Goal: Information Seeking & Learning: Learn about a topic

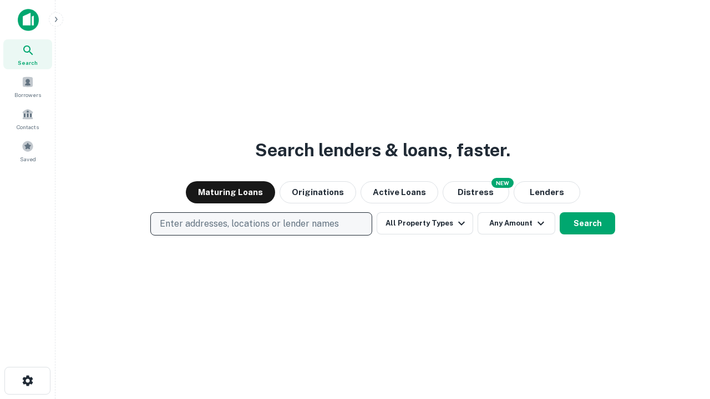
click at [261, 224] on p "Enter addresses, locations or lender names" at bounding box center [249, 223] width 179 height 13
type input "**********"
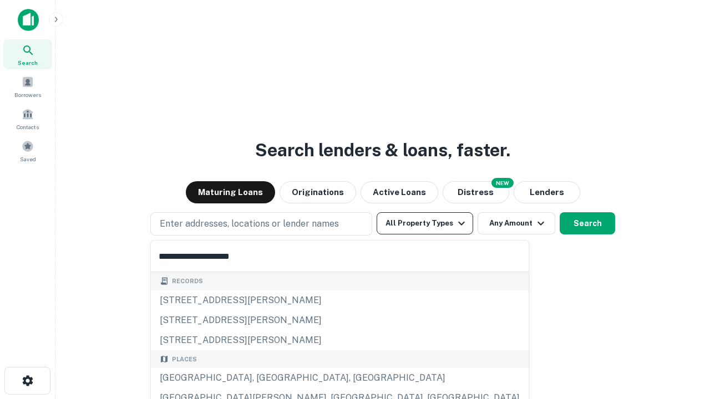
click at [265, 378] on div "[GEOGRAPHIC_DATA], [GEOGRAPHIC_DATA], [GEOGRAPHIC_DATA]" at bounding box center [340, 378] width 378 height 20
click at [425, 223] on button "All Property Types" at bounding box center [424, 223] width 96 height 22
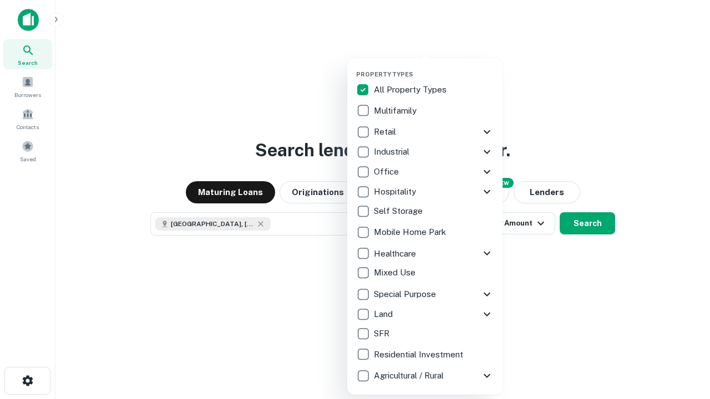
click at [434, 67] on button "button" at bounding box center [433, 67] width 155 height 1
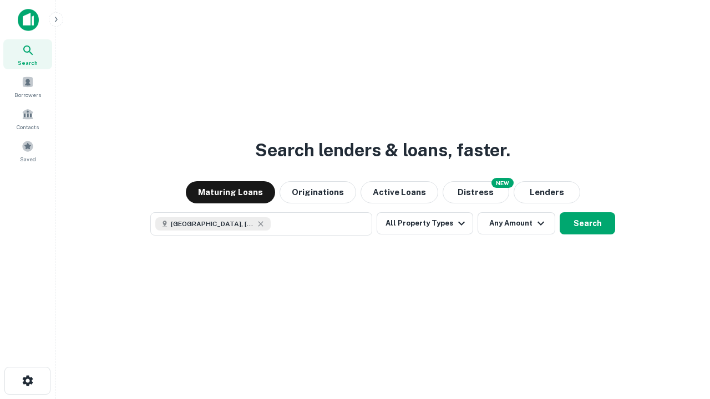
scroll to position [18, 0]
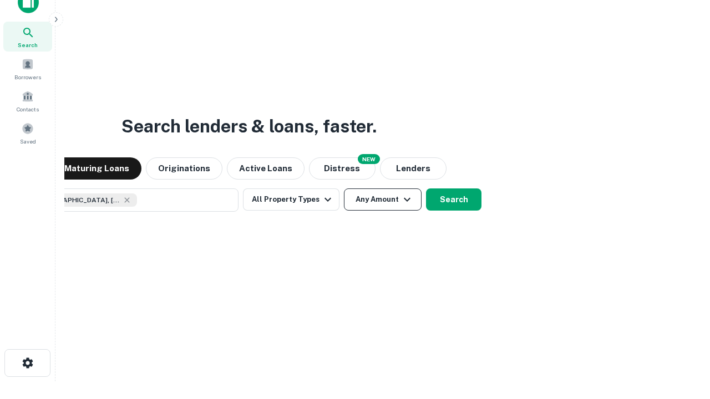
click at [344, 189] on button "Any Amount" at bounding box center [383, 200] width 78 height 22
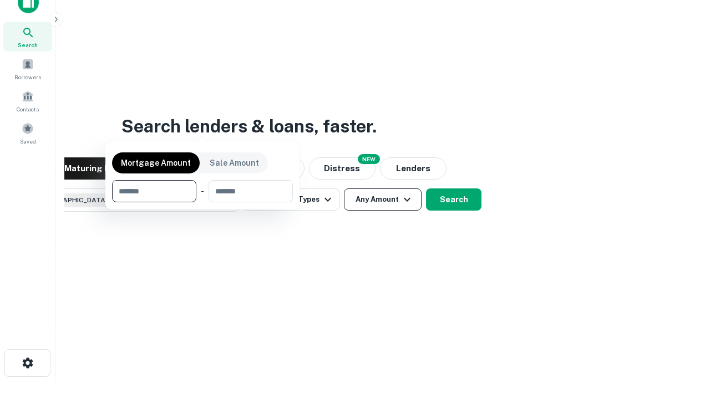
scroll to position [80, 314]
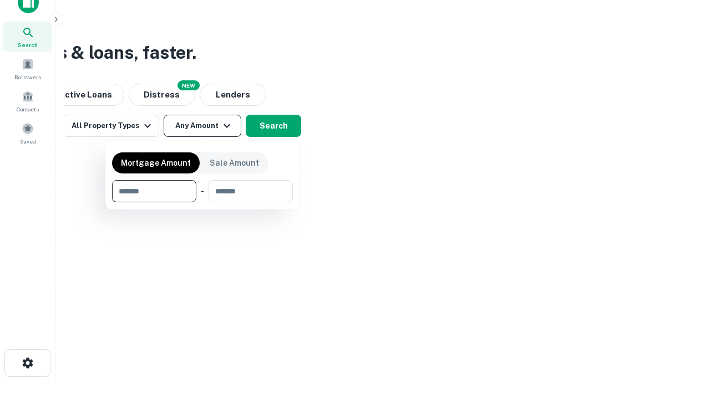
type input "*******"
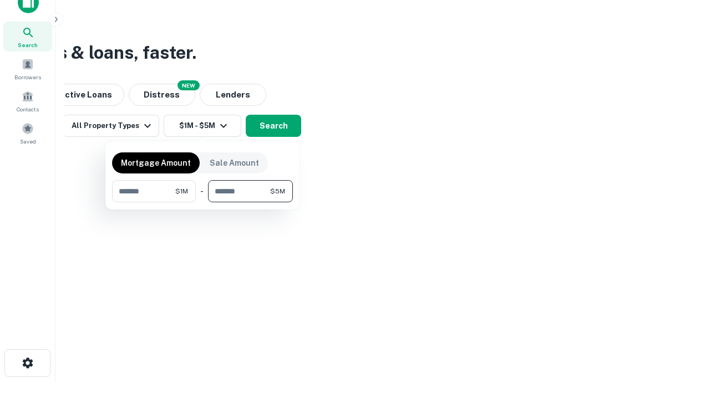
type input "*******"
click at [202, 202] on button "button" at bounding box center [202, 202] width 181 height 1
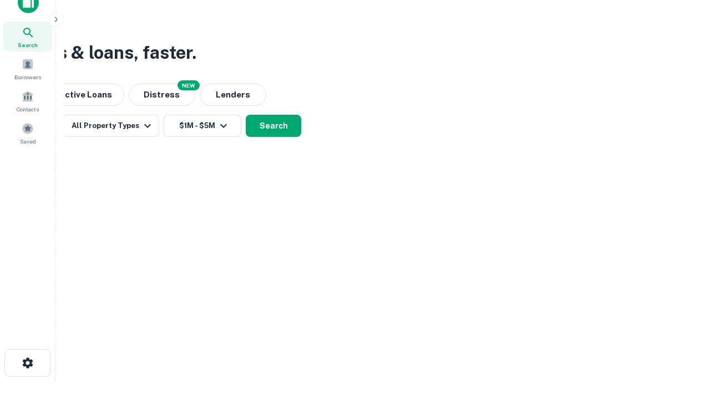
scroll to position [18, 0]
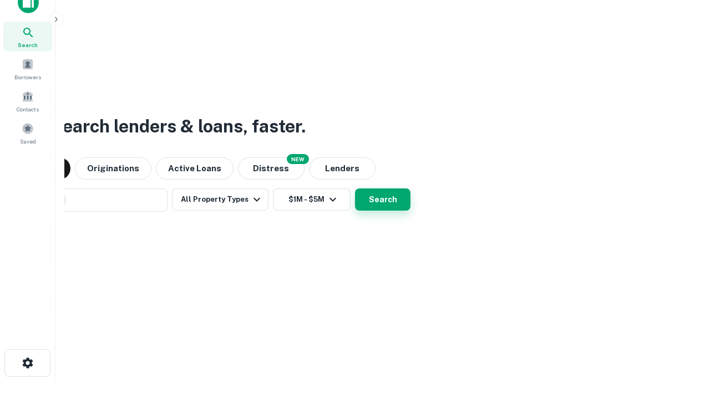
click at [355, 189] on button "Search" at bounding box center [382, 200] width 55 height 22
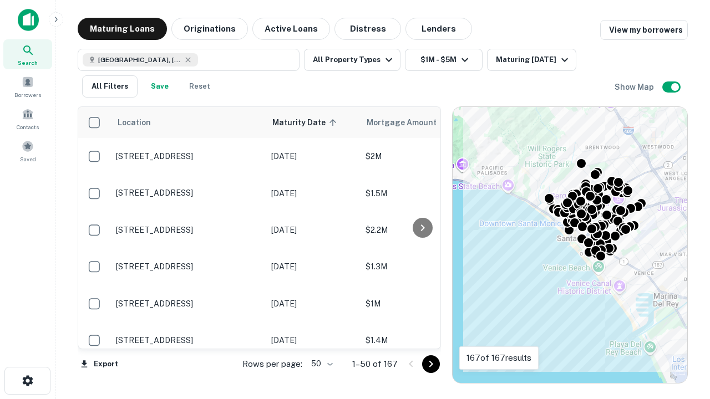
click at [320, 364] on body "Search Borrowers Contacts Saved Maturing Loans Originations Active Loans Distre…" at bounding box center [355, 199] width 710 height 399
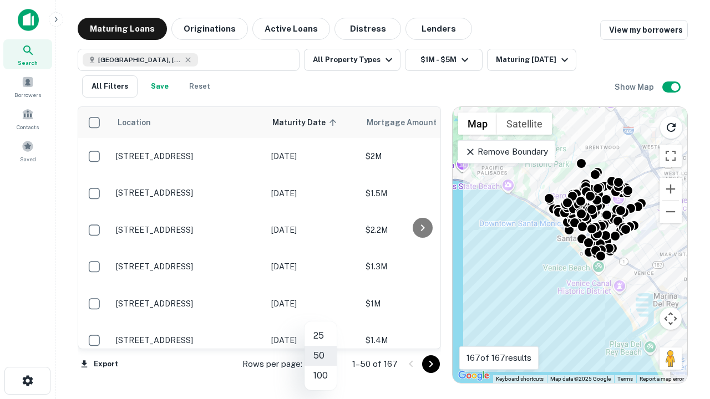
click at [320, 336] on li "25" at bounding box center [320, 336] width 32 height 20
click at [430, 364] on icon "Go to next page" at bounding box center [430, 364] width 13 height 13
